Goal: Information Seeking & Learning: Learn about a topic

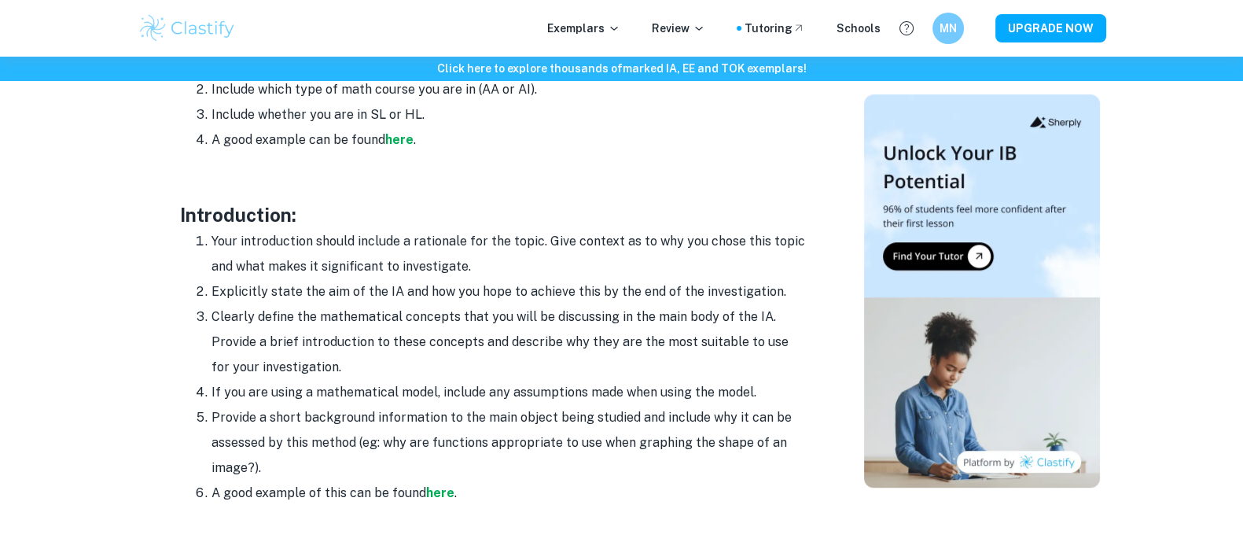
scroll to position [983, 0]
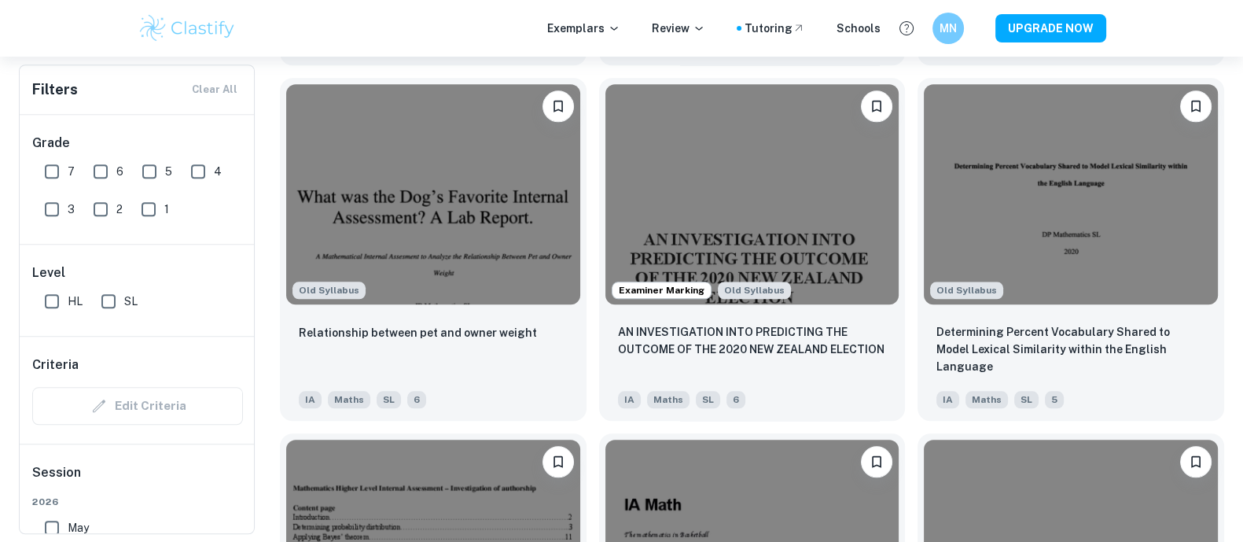
scroll to position [1899, 0]
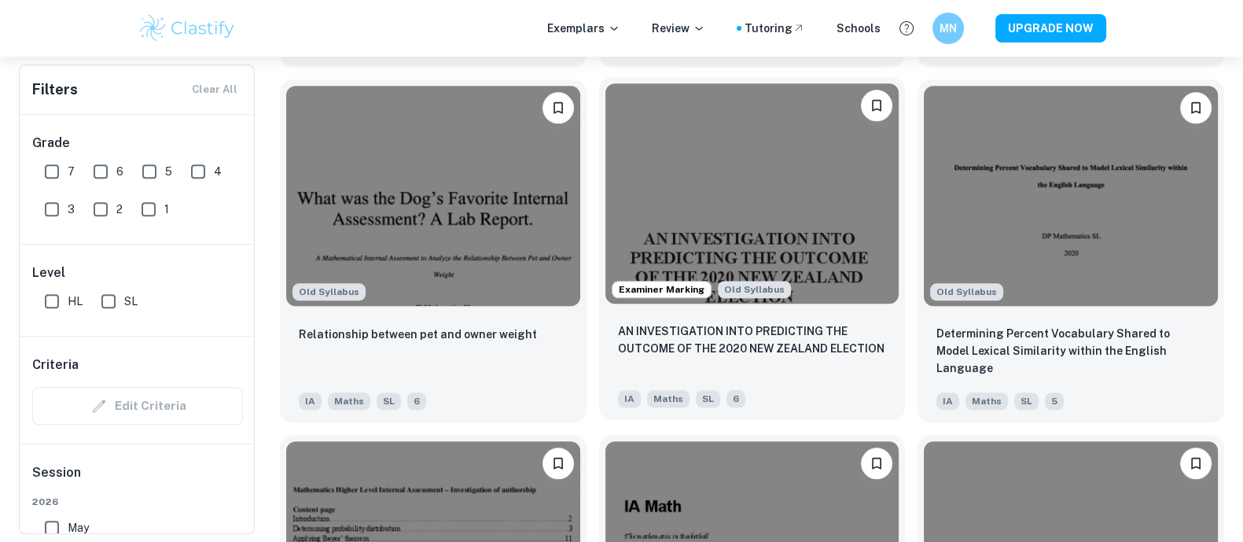
click at [871, 222] on img at bounding box center [752, 193] width 294 height 220
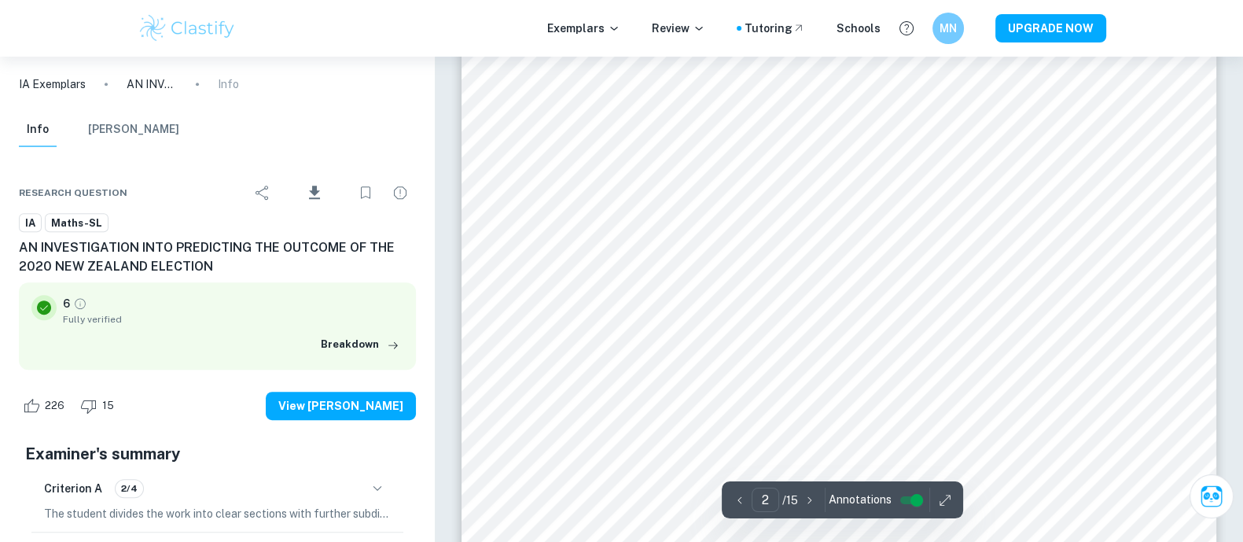
scroll to position [1179, 0]
type input "6"
